Goal: Check status

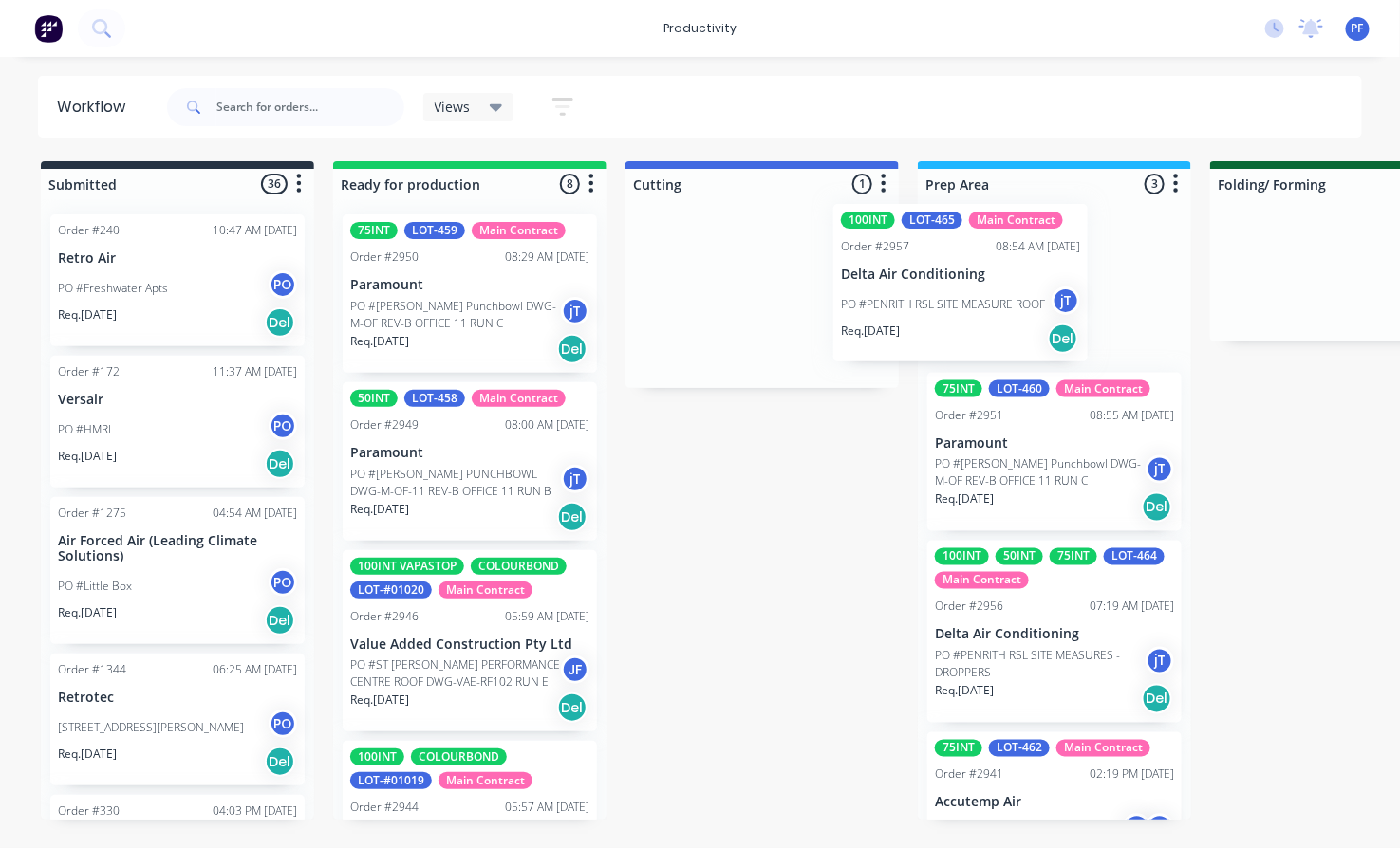
drag, startPoint x: 727, startPoint y: 279, endPoint x: 943, endPoint y: 268, distance: 216.3
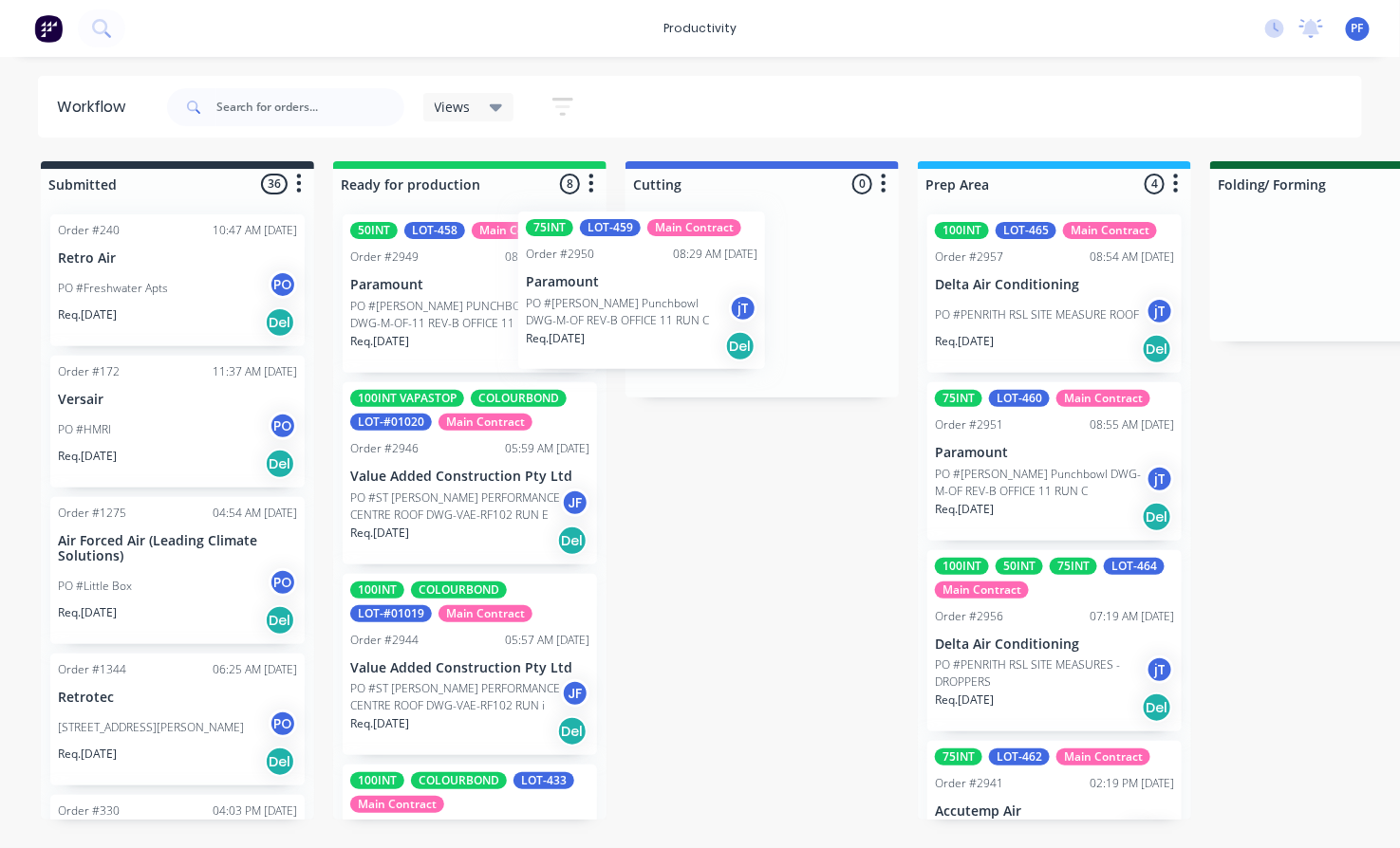
drag, startPoint x: 473, startPoint y: 281, endPoint x: 687, endPoint y: 272, distance: 214.2
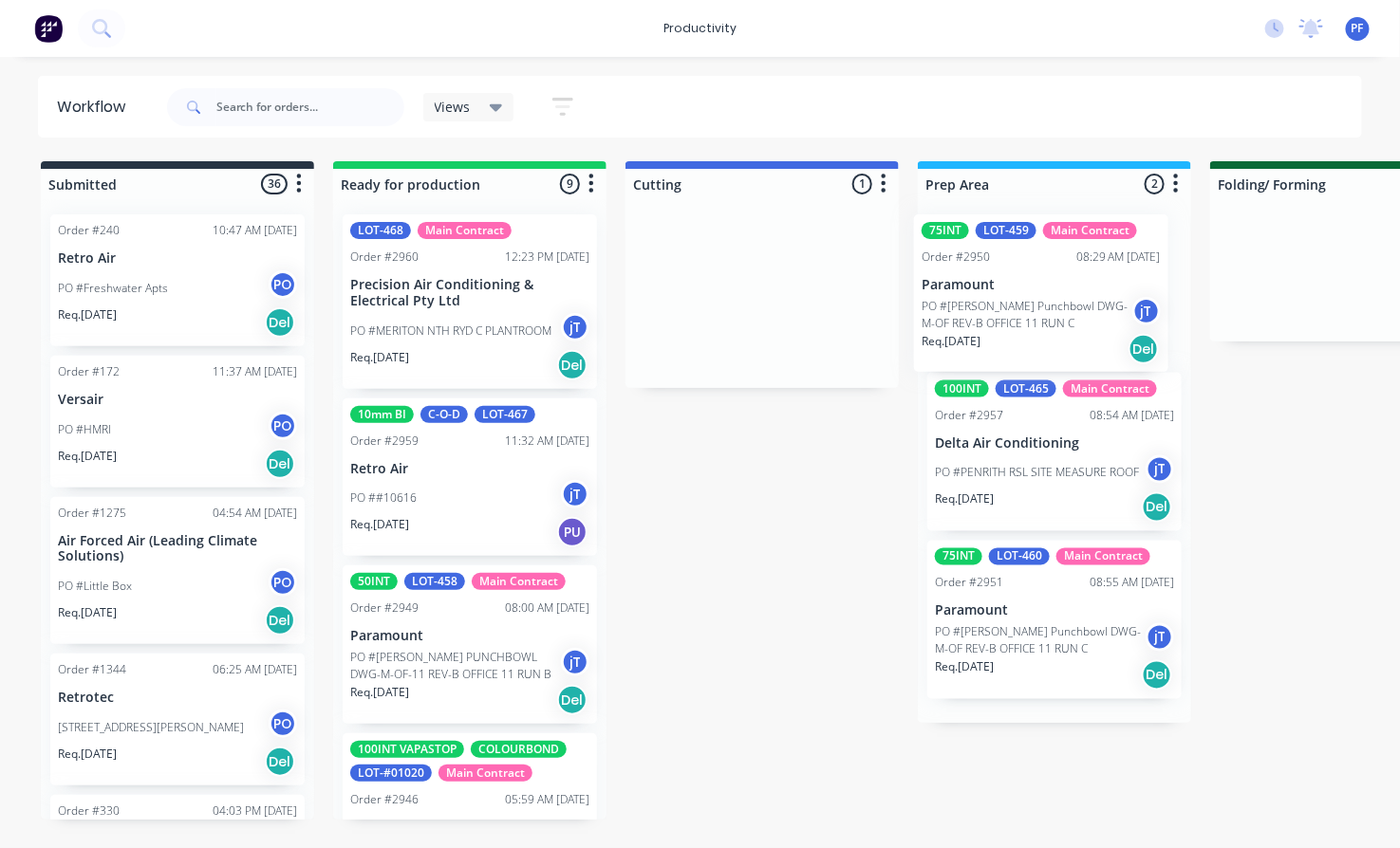
drag, startPoint x: 732, startPoint y: 257, endPoint x: 1021, endPoint y: 257, distance: 289.0
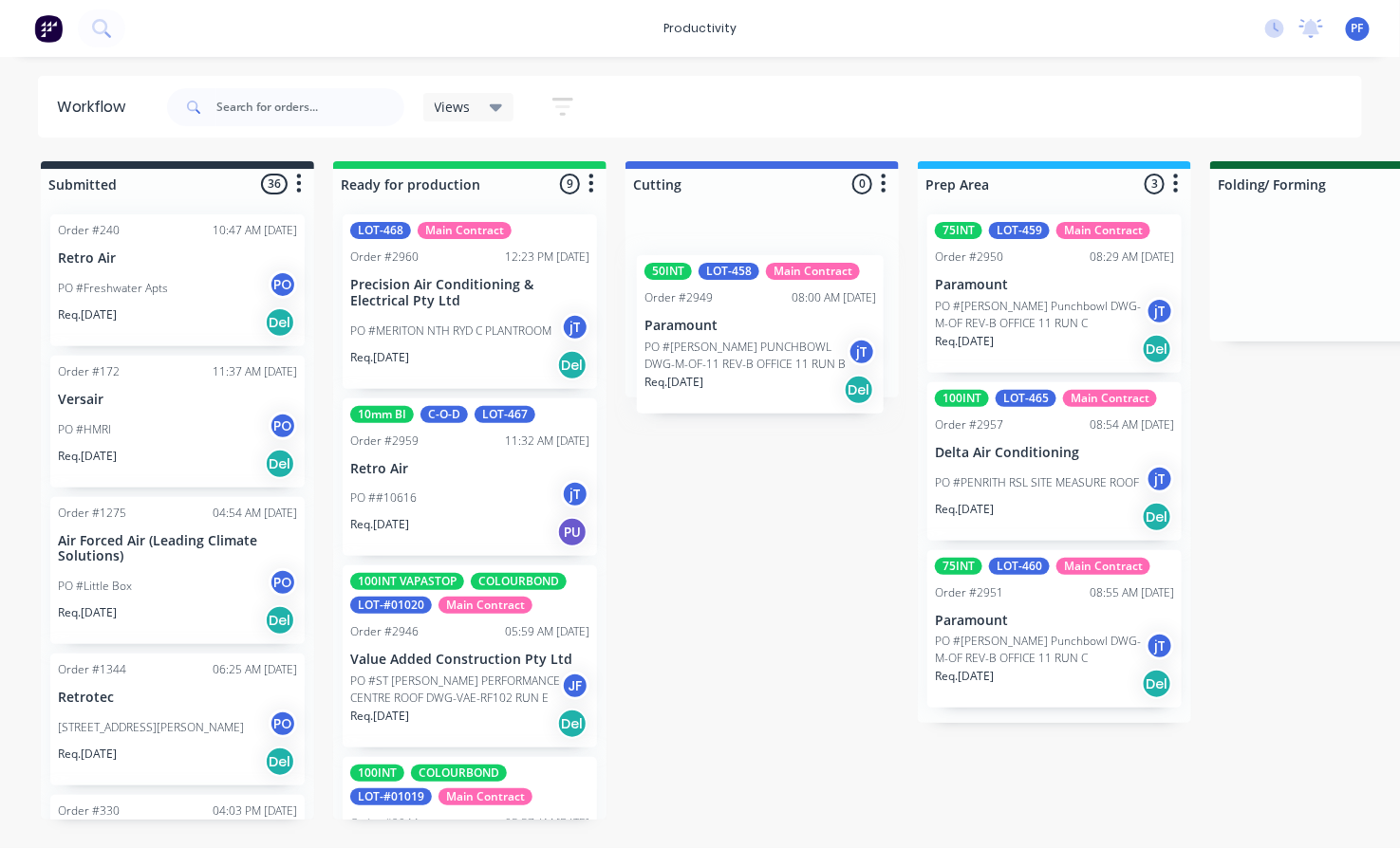
drag, startPoint x: 428, startPoint y: 617, endPoint x: 728, endPoint y: 308, distance: 430.7
